Goal: Task Accomplishment & Management: Manage account settings

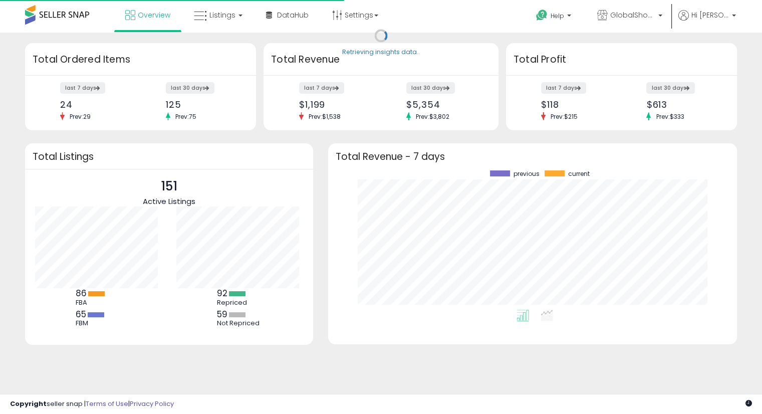
scroll to position [139, 389]
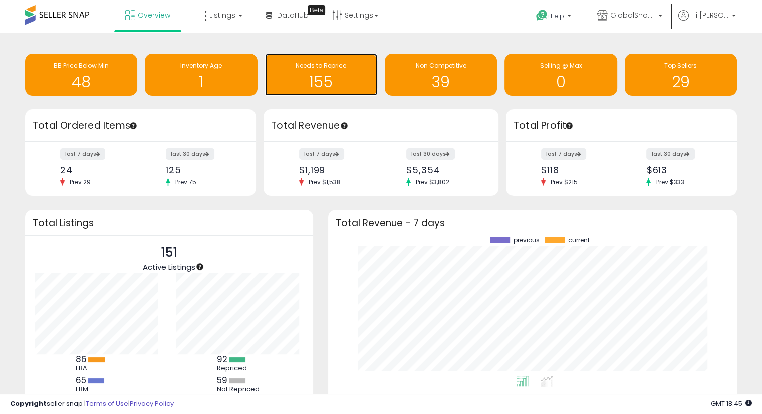
click at [316, 59] on div "Needs to Reprice 155" at bounding box center [321, 75] width 112 height 42
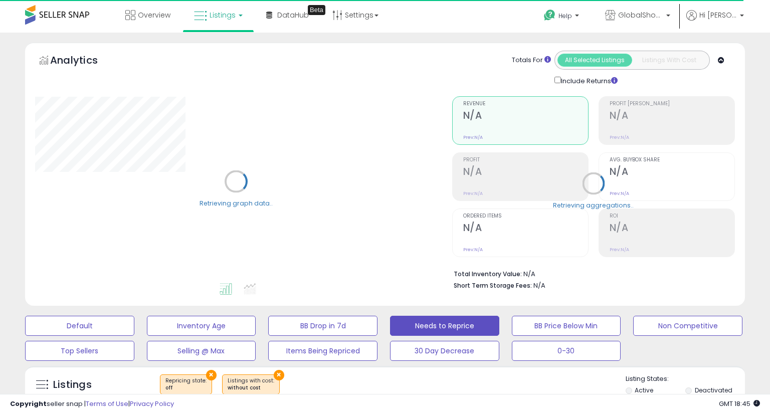
select select "**"
